Goal: Information Seeking & Learning: Learn about a topic

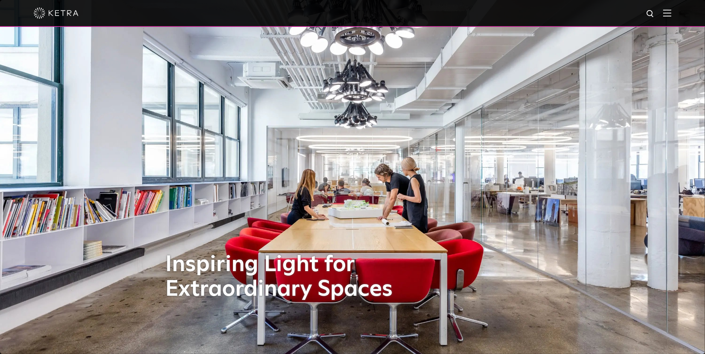
click at [671, 11] on img at bounding box center [667, 12] width 8 height 7
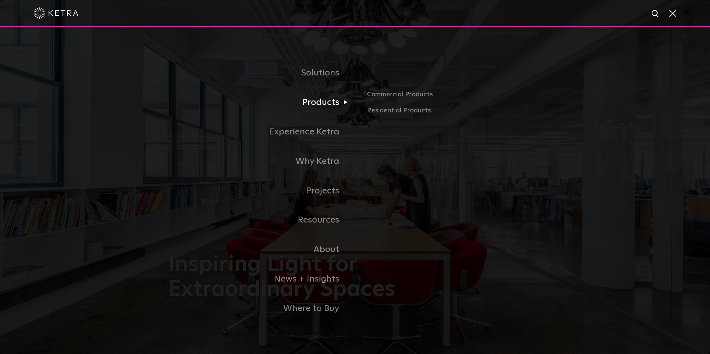
click at [317, 104] on link "Products" at bounding box center [261, 103] width 187 height 30
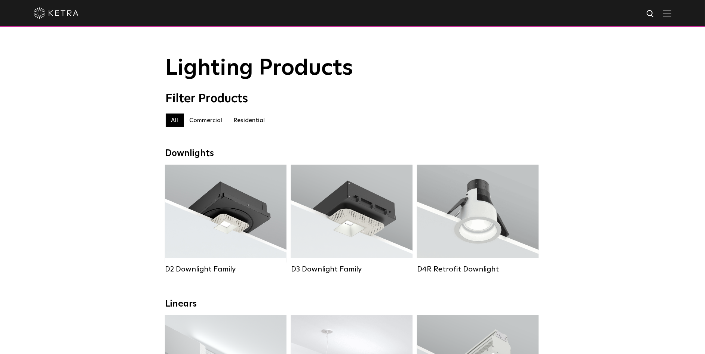
click at [197, 124] on label "Commercial" at bounding box center [206, 120] width 44 height 13
click at [245, 121] on label "Residential" at bounding box center [249, 120] width 43 height 13
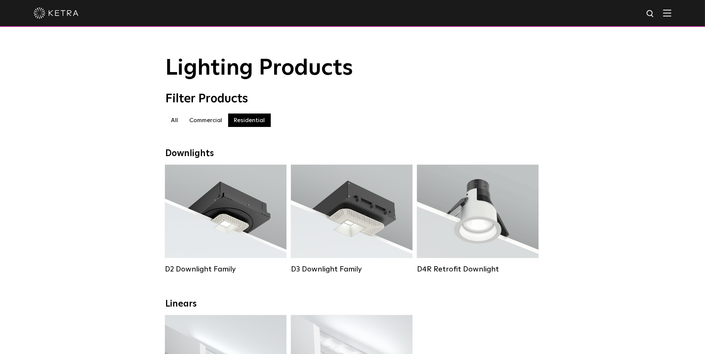
click at [246, 121] on label "Residential" at bounding box center [249, 120] width 43 height 13
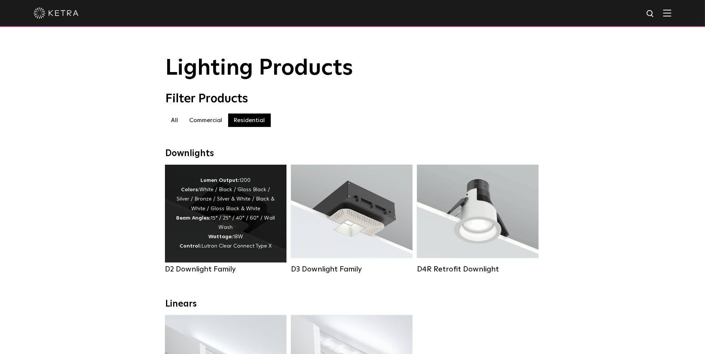
click at [228, 212] on div "Lumen Output: 1200 Colors: White / Black / Gloss Black / Silver / Bronze / Silv…" at bounding box center [225, 213] width 99 height 75
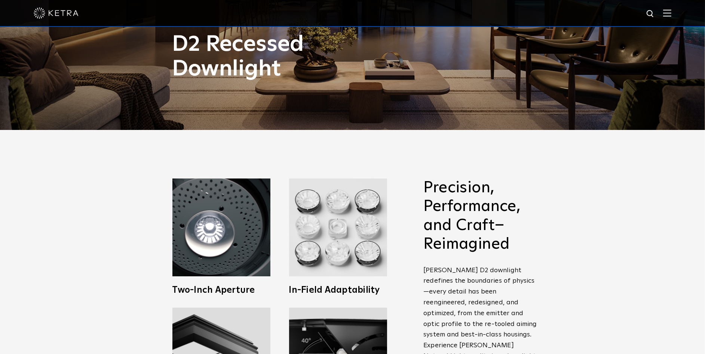
scroll to position [411, 0]
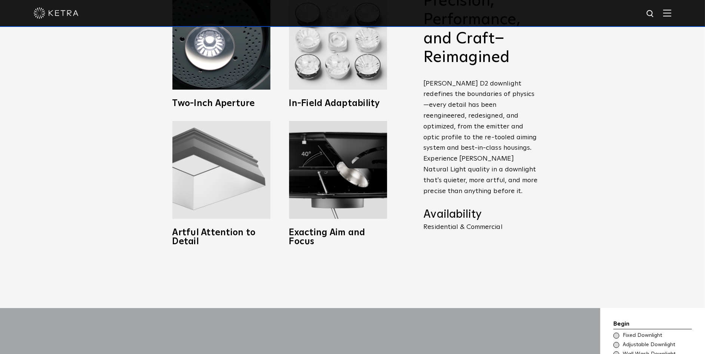
click at [215, 205] on img at bounding box center [221, 170] width 98 height 98
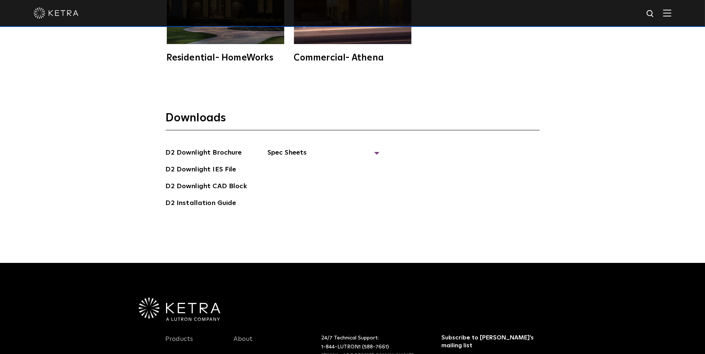
scroll to position [2205, 0]
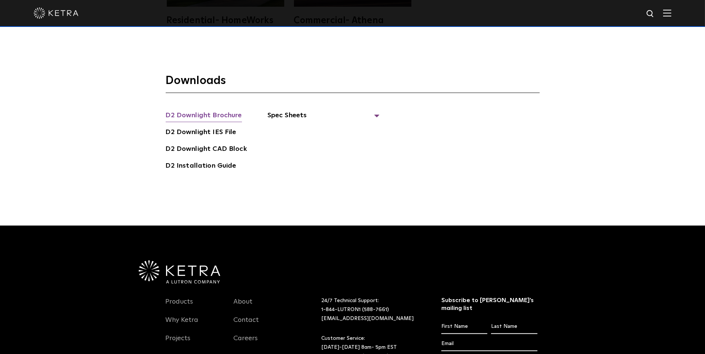
click at [206, 110] on link "D2 Downlight Brochure" at bounding box center [204, 116] width 76 height 12
